Goal: Task Accomplishment & Management: Complete application form

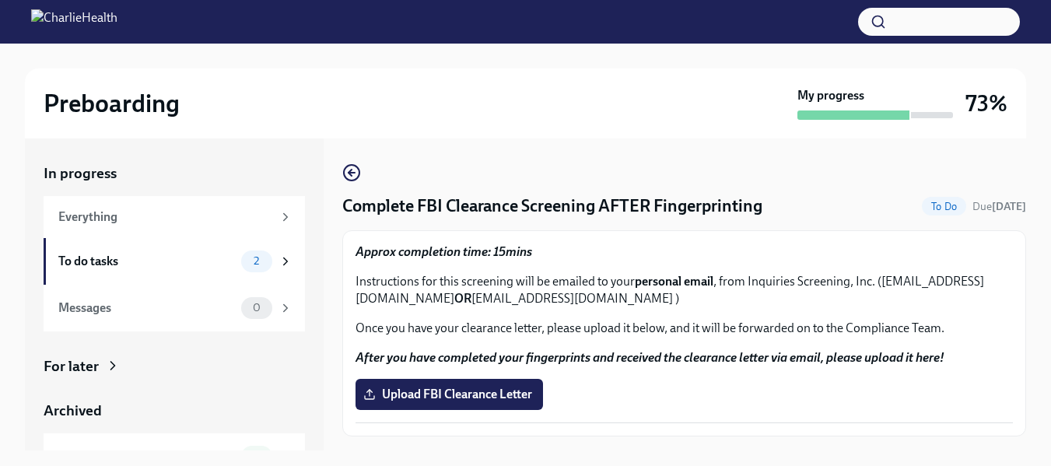
scroll to position [28, 0]
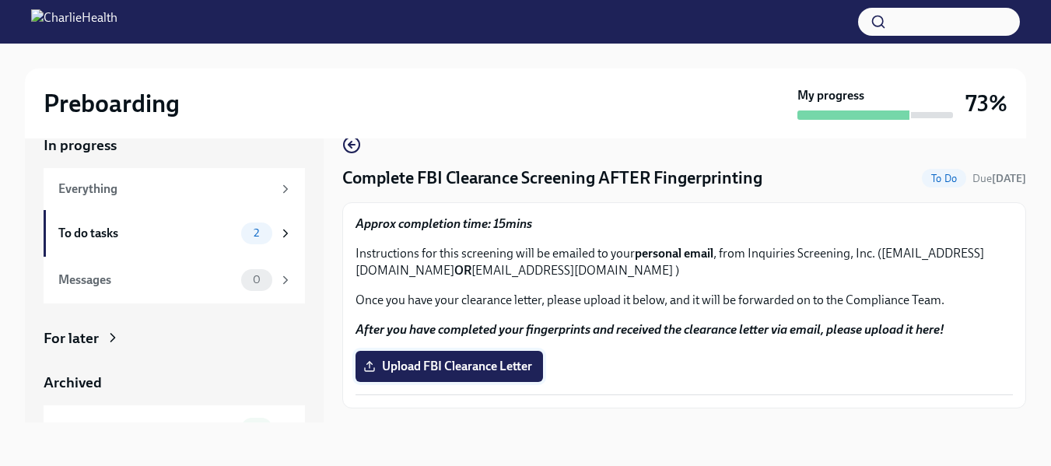
click at [437, 365] on span "Upload FBI Clearance Letter" at bounding box center [449, 366] width 166 height 16
click at [0, 0] on input "Upload FBI Clearance Letter" at bounding box center [0, 0] width 0 height 0
click at [279, 234] on icon at bounding box center [285, 233] width 14 height 14
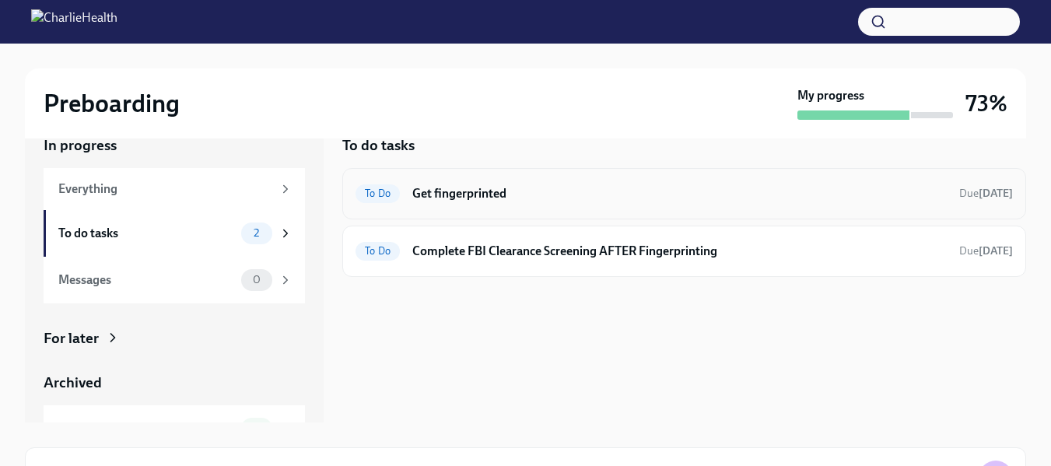
click at [455, 181] on div "To Do Get fingerprinted Due [DATE]" at bounding box center [683, 193] width 657 height 25
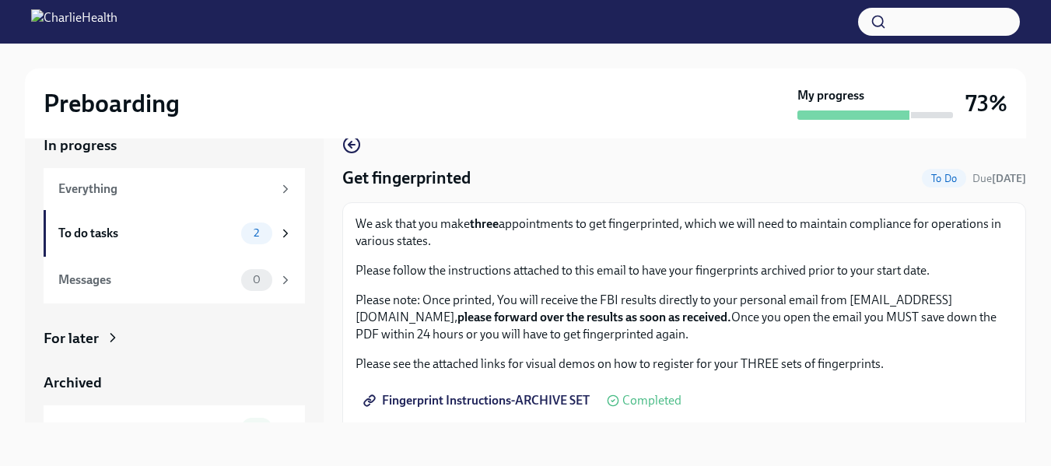
click at [516, 395] on span "Fingerprint Instructions-ARCHIVE SET" at bounding box center [477, 401] width 223 height 16
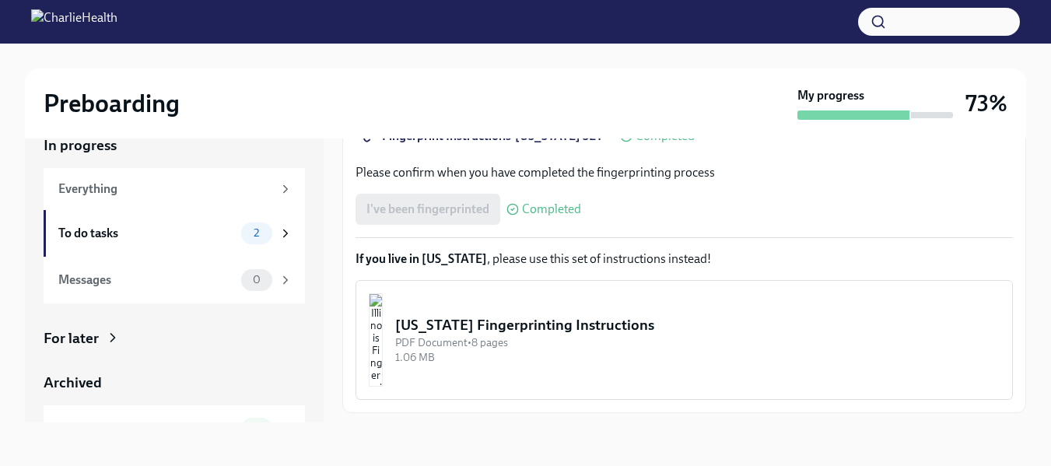
scroll to position [392, 0]
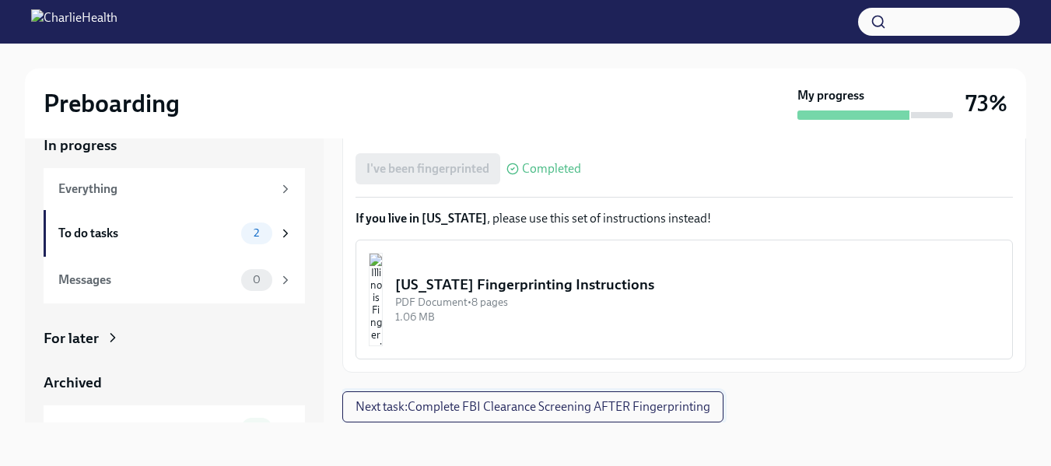
click at [530, 408] on span "Next task : Complete FBI Clearance Screening AFTER Fingerprinting" at bounding box center [532, 407] width 355 height 16
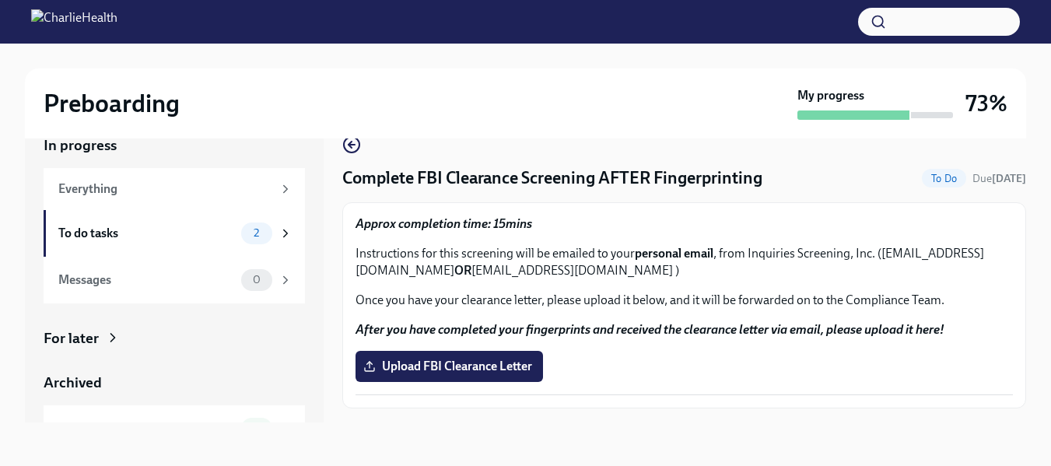
click at [117, 9] on img at bounding box center [74, 21] width 86 height 25
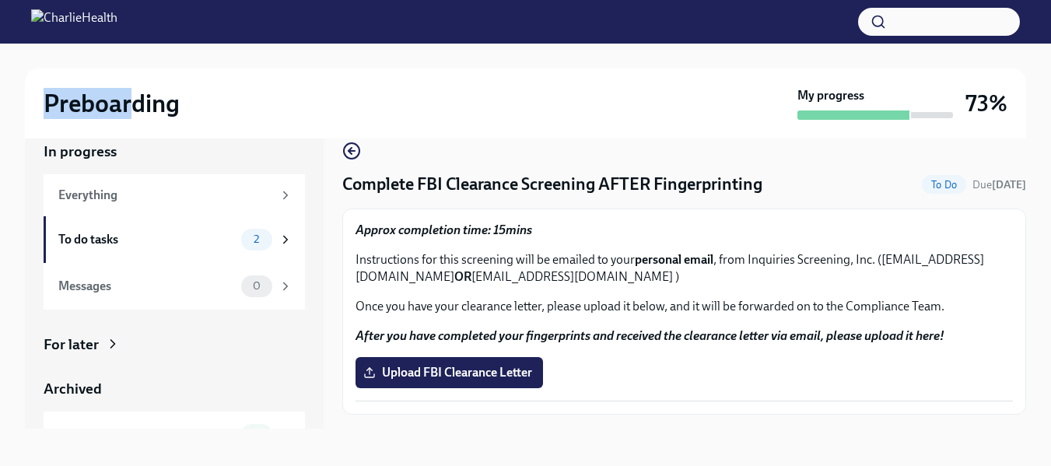
drag, startPoint x: 139, startPoint y: 59, endPoint x: 135, endPoint y: 137, distance: 77.9
click at [135, 137] on div "Preboarding My progress 73%" at bounding box center [525, 91] width 1001 height 95
click at [114, 139] on div "In progress Everything To do tasks 2 Messages 0 For later Archived Completed ta…" at bounding box center [174, 273] width 299 height 312
